Goal: Task Accomplishment & Management: Use online tool/utility

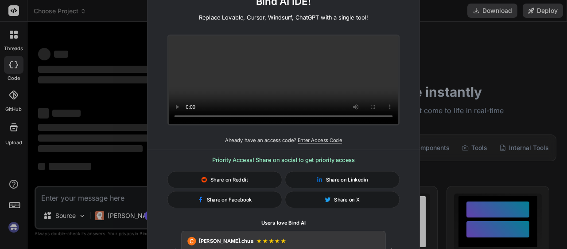
click at [494, 48] on div "🚀 Create and Deploy FullStack Applications with Bind AI IDE! Replace Lovable, C…" at bounding box center [283, 124] width 567 height 249
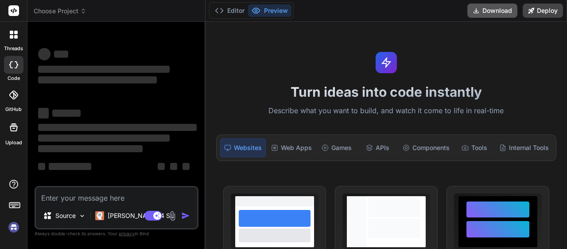
click at [477, 11] on icon at bounding box center [476, 10] width 5 height 5
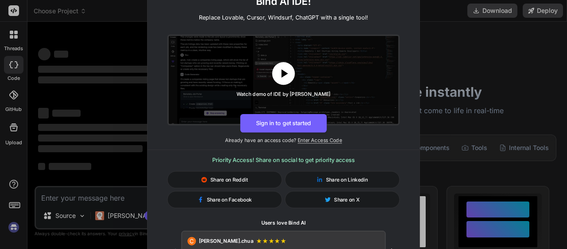
click at [289, 70] on icon at bounding box center [284, 73] width 14 height 14
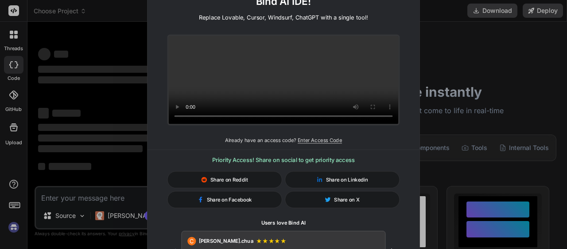
click at [499, 33] on div "🚀 Create and Deploy FullStack Applications with Bind AI IDE! Replace Lovable, C…" at bounding box center [283, 124] width 567 height 249
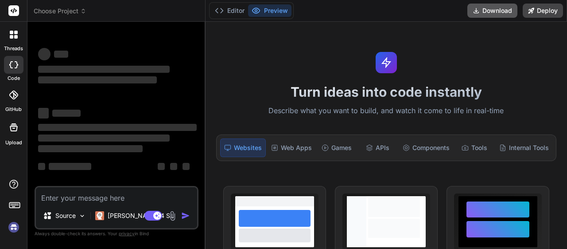
click at [486, 12] on button "Download" at bounding box center [492, 11] width 50 height 14
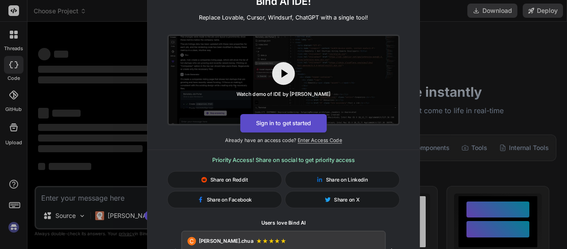
click at [291, 124] on button "Sign in to get started" at bounding box center [283, 123] width 86 height 19
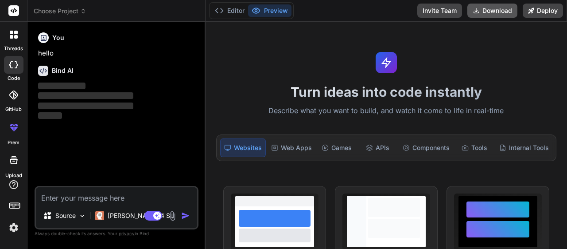
click at [475, 9] on icon at bounding box center [476, 10] width 7 height 7
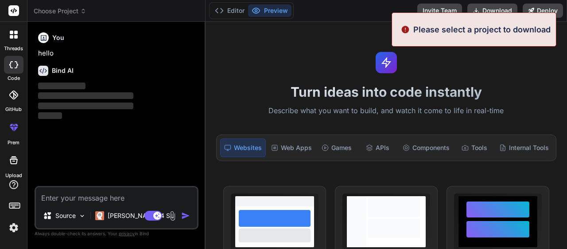
click at [463, 32] on p "Please select a project to download" at bounding box center [481, 29] width 137 height 12
click at [436, 66] on div "Turn ideas into code instantly Describe what you want to build, and watch it co…" at bounding box center [387, 135] width 362 height 227
click at [253, 145] on div "Websites" at bounding box center [243, 147] width 46 height 19
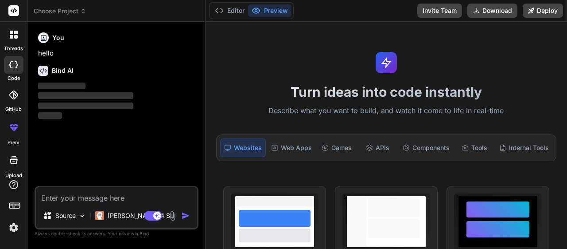
click at [297, 117] on div "Turn ideas into code instantly Describe what you want to build, and watch it co…" at bounding box center [387, 135] width 362 height 227
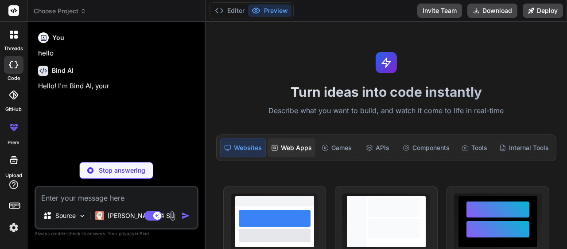
click at [286, 147] on div "Web Apps" at bounding box center [292, 147] width 48 height 19
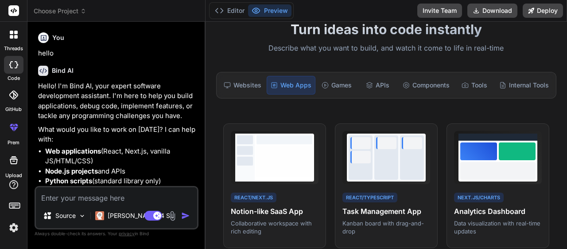
scroll to position [53, 0]
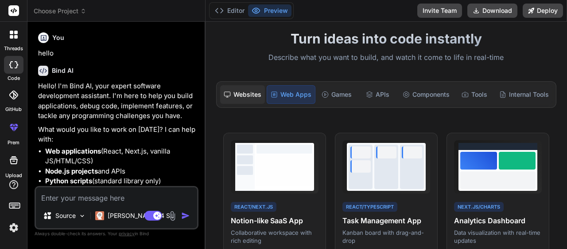
click at [252, 95] on div "Websites" at bounding box center [242, 94] width 45 height 19
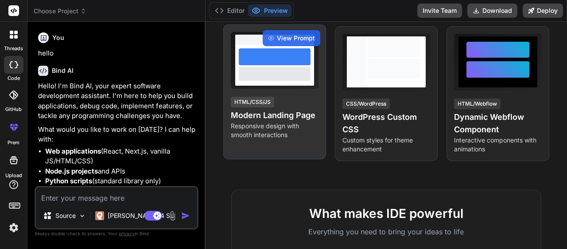
scroll to position [106, 0]
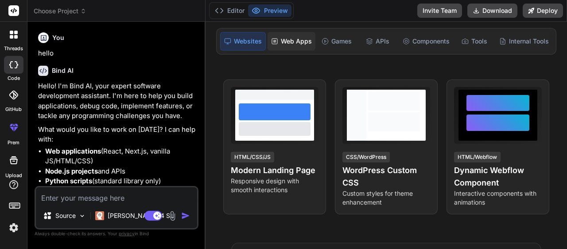
click at [279, 38] on div "Web Apps" at bounding box center [292, 41] width 48 height 19
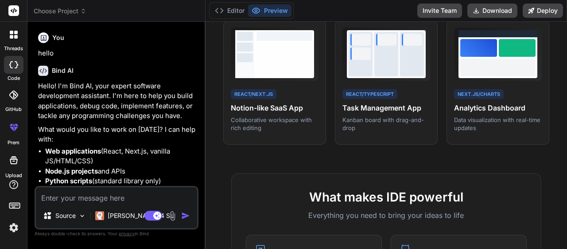
scroll to position [213, 0]
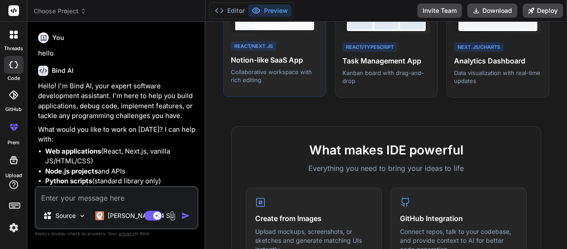
click at [269, 53] on div "React/Next.js Notion-like SaaS App Collaborative workspace with rich editing" at bounding box center [275, 62] width 88 height 44
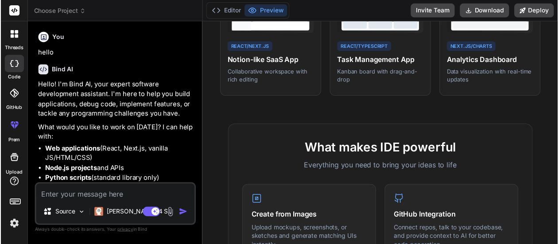
scroll to position [53, 0]
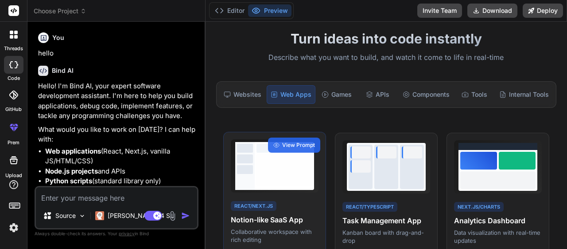
drag, startPoint x: 289, startPoint y: 174, endPoint x: 339, endPoint y: 168, distance: 50.3
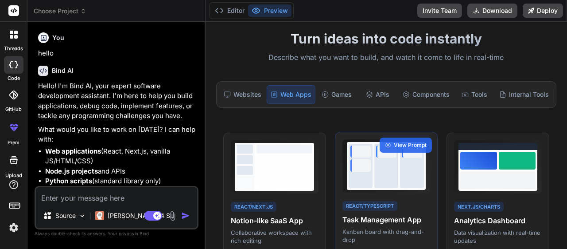
click at [290, 175] on div at bounding box center [285, 170] width 56 height 31
click at [359, 164] on div at bounding box center [360, 165] width 20 height 12
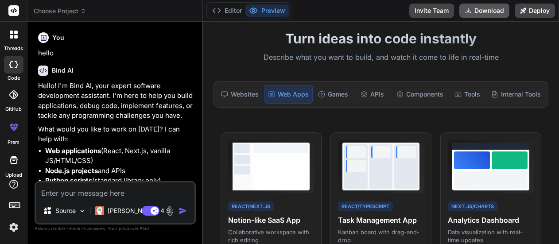
click at [495, 12] on button "Download" at bounding box center [484, 11] width 50 height 14
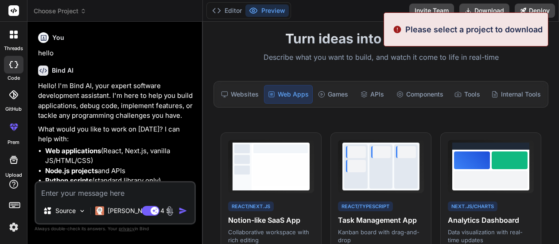
click at [434, 35] on div "Please select a project to download" at bounding box center [466, 29] width 165 height 34
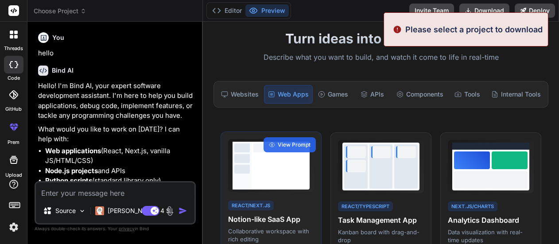
scroll to position [106, 0]
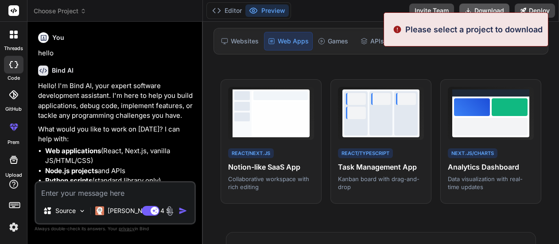
click at [482, 12] on button "Download" at bounding box center [484, 11] width 50 height 14
click at [483, 7] on button "Download" at bounding box center [484, 11] width 50 height 14
drag, startPoint x: 483, startPoint y: 7, endPoint x: 406, endPoint y: 47, distance: 86.4
click at [482, 9] on button "Download" at bounding box center [484, 11] width 50 height 14
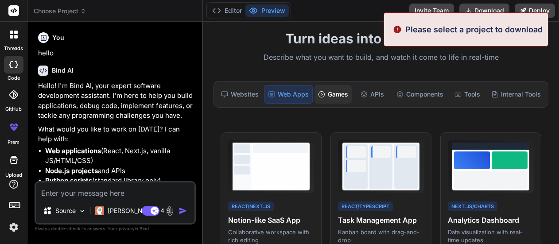
scroll to position [0, 0]
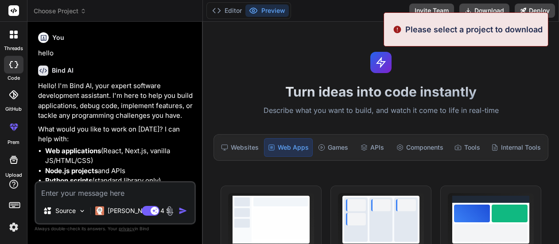
click at [303, 87] on h1 "Turn ideas into code instantly" at bounding box center [381, 92] width 346 height 16
click at [491, 4] on button "Download" at bounding box center [484, 11] width 50 height 14
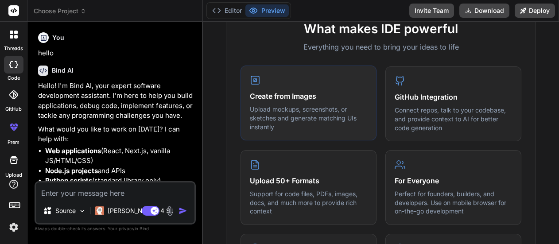
scroll to position [319, 0]
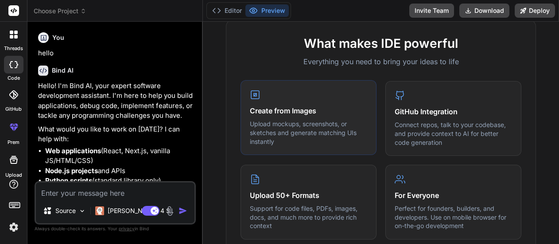
click at [271, 113] on h4 "Create from Images" at bounding box center [308, 110] width 117 height 11
drag, startPoint x: 273, startPoint y: 124, endPoint x: 276, endPoint y: 131, distance: 7.4
click at [274, 125] on p "Upload mockups, screenshots, or sketches and generate matching UIs instantly" at bounding box center [308, 133] width 117 height 26
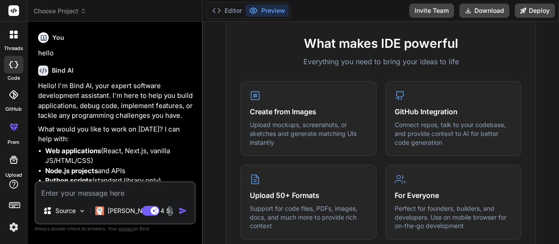
click at [9, 167] on div at bounding box center [13, 159] width 21 height 21
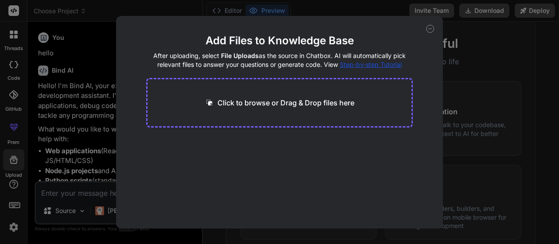
click at [245, 105] on p "Click to browse or Drag & Drop files here" at bounding box center [286, 102] width 137 height 11
click at [436, 34] on div "Add Files to Knowledge Base After uploading, select File Uploads as the source …" at bounding box center [279, 122] width 327 height 213
click at [434, 33] on div "Add Files to Knowledge Base After uploading, select File Uploads as the source …" at bounding box center [279, 122] width 327 height 213
drag, startPoint x: 419, startPoint y: 23, endPoint x: 429, endPoint y: 26, distance: 11.1
click at [421, 24] on div "Add Files to Knowledge Base After uploading, select File Uploads as the source …" at bounding box center [279, 122] width 327 height 213
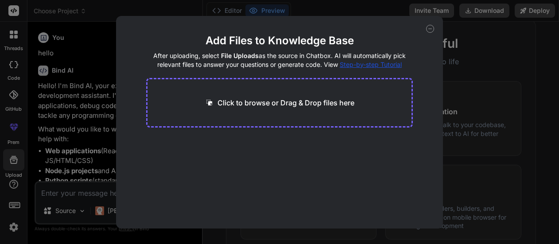
click at [436, 24] on div "Add Files to Knowledge Base After uploading, select File Uploads as the source …" at bounding box center [279, 122] width 327 height 213
click at [429, 26] on icon at bounding box center [430, 29] width 8 height 8
type textarea "x"
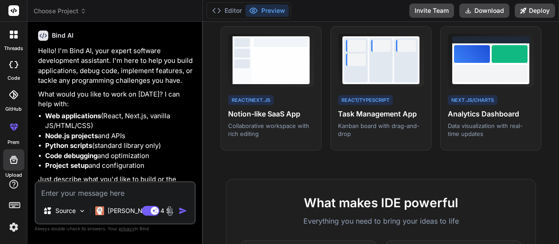
scroll to position [60, 0]
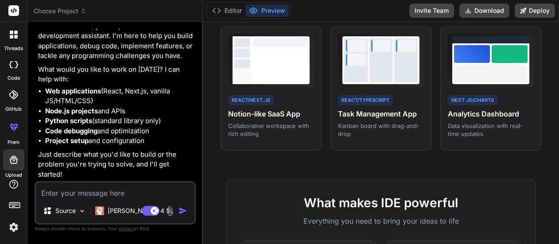
click at [89, 193] on textarea at bounding box center [115, 191] width 159 height 16
type textarea "ك"
type textarea "x"
type textarea "كي"
type textarea "x"
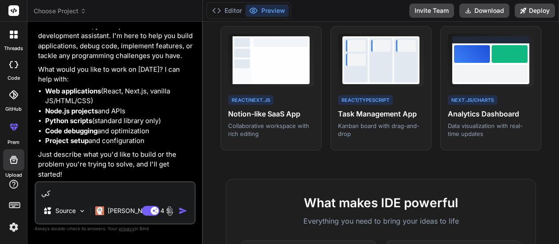
type textarea "كيف"
type textarea "x"
type textarea "كيف"
type textarea "x"
type textarea "كيف ح"
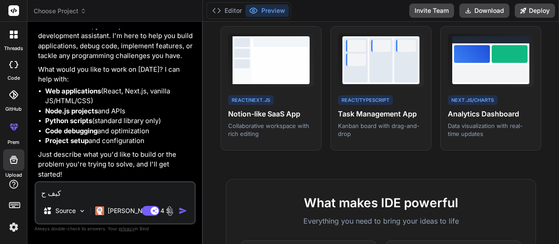
type textarea "x"
type textarea "كيف"
type textarea "x"
type textarea "كيف ا"
type textarea "x"
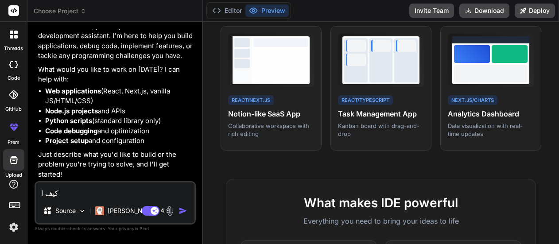
type textarea "كيف اح"
type textarea "x"
type textarea "كيف احم"
type textarea "x"
type textarea "كيف احمل"
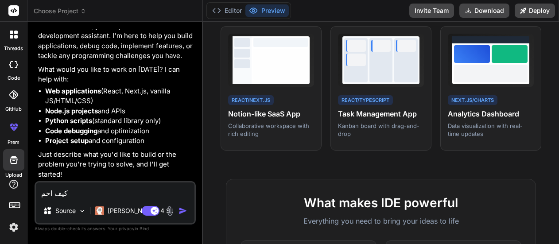
type textarea "x"
type textarea "كيف احمل"
type textarea "x"
type textarea "كيف احمل ا"
type textarea "x"
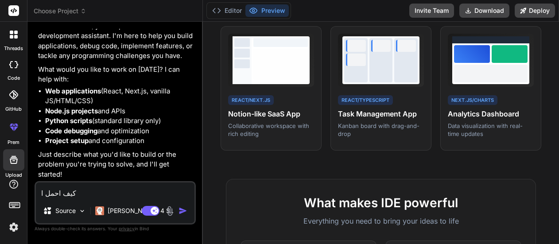
type textarea "كيف احمل ال"
type textarea "x"
type textarea "كيف احمل الت"
type textarea "x"
type textarea "كيف احمل التط"
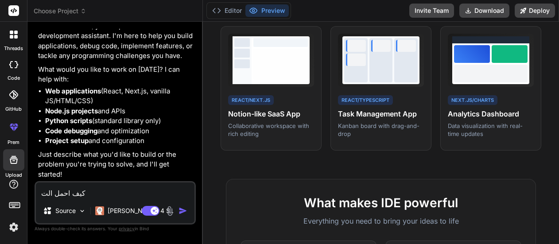
type textarea "x"
type textarea "كيف احمل التطب"
type textarea "x"
type textarea "كيف احمل التطبي"
type textarea "x"
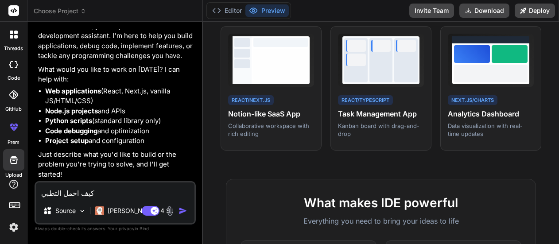
type textarea "كيف احمل التطبيق"
type textarea "x"
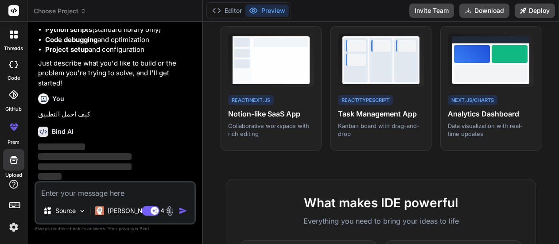
scroll to position [152, 0]
click at [480, 0] on div "Editor Preview Invite Team Download Deploy" at bounding box center [381, 11] width 356 height 22
click at [476, 9] on button "Download" at bounding box center [484, 11] width 50 height 14
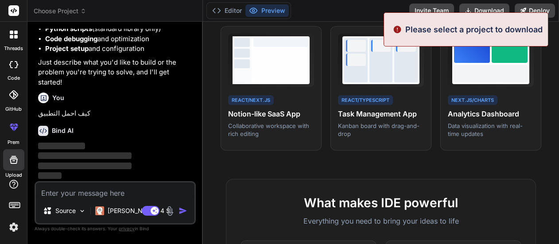
click at [448, 31] on p "Please select a project to download" at bounding box center [473, 29] width 137 height 12
click at [362, 16] on div "Editor Preview Invite Team Download Deploy" at bounding box center [381, 11] width 356 height 22
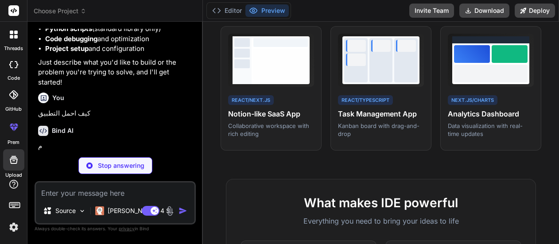
scroll to position [143, 0]
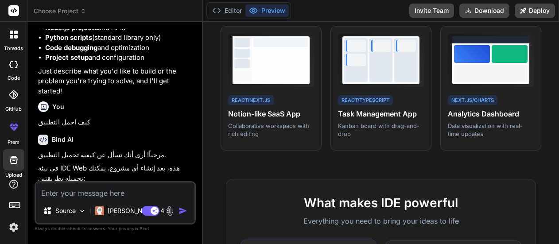
type textarea "x"
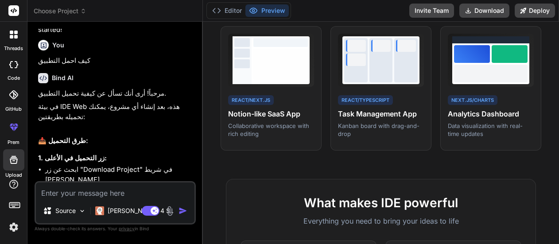
scroll to position [249, 0]
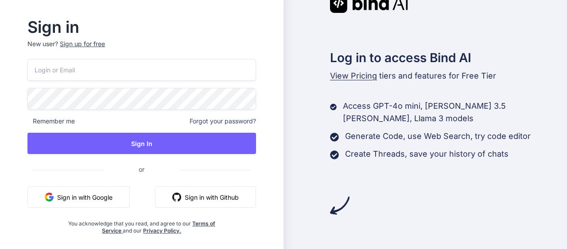
click at [120, 203] on button "Sign in with Google" at bounding box center [78, 196] width 102 height 21
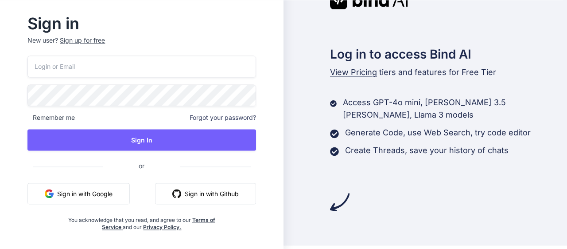
scroll to position [7, 0]
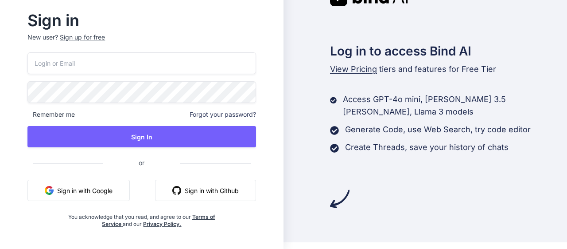
click at [58, 184] on button "Sign in with Google" at bounding box center [78, 189] width 102 height 21
click at [130, 185] on button "Sign in with Google" at bounding box center [78, 189] width 102 height 21
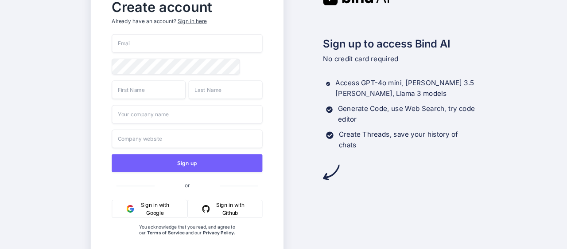
click at [12, 108] on div "Create account Already have an account? Sign in here Sign up or Sign in with Go…" at bounding box center [283, 124] width 567 height 249
click at [149, 208] on button "Sign in with Google" at bounding box center [150, 208] width 76 height 18
